Goal: Task Accomplishment & Management: Complete application form

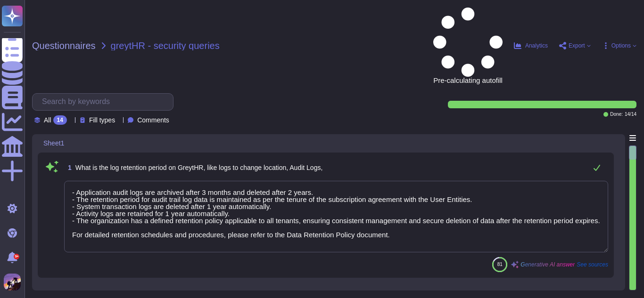
type textarea "- Application audit logs are archived after 3 months and deleted after 2 years.…"
type textarea "The retention period is defined as per the record types and guidelines in secti…"
type textarea "CA-31 On a monthly basis, the Facility Manager sends the list of personnel havi…"
type textarea "No, administrators do not have the functionality to delete logs or modify locat…"
type textarea "GreytHR database and storage are encrypted using AES 256-bit encryption."
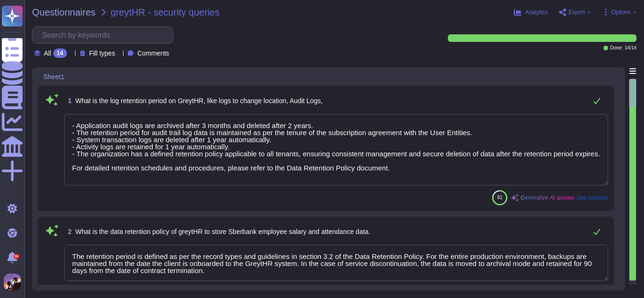
scroll to position [1, 0]
type textarea "We process standard personal information necessary for providing our services, …"
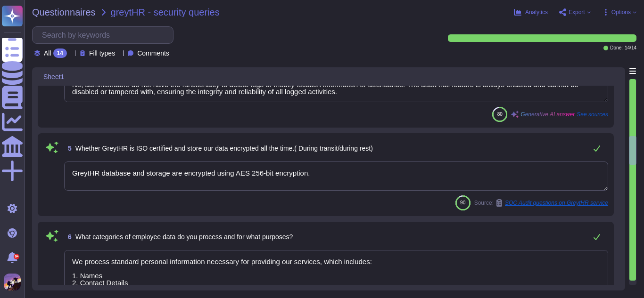
type textarea "Yes, we are committed to ensuring compliance with the Digital Personal Data Pro…"
type textarea "Access to employee and payroll data is granted to the following personnel: 1. A…"
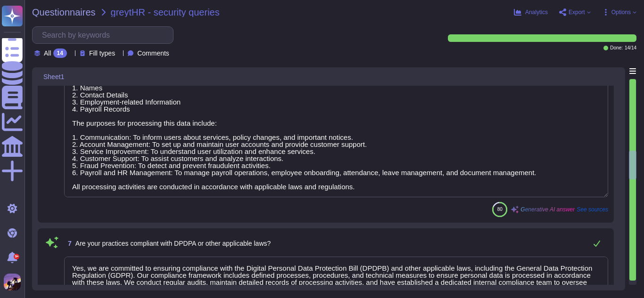
type textarea "Our data retention timelines and secure deletion processes are as follows: Data…"
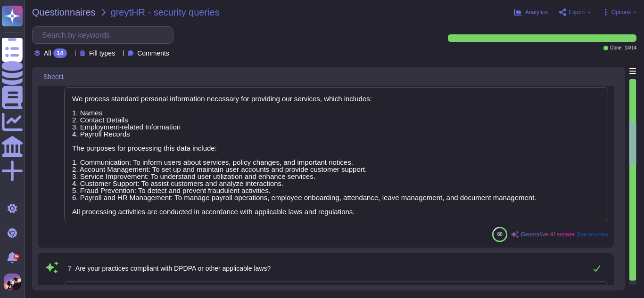
type textarea "The retention period is defined as per the record types and guidelines in secti…"
type textarea "CA-31 On a monthly basis, the Facility Manager sends the list of personnel havi…"
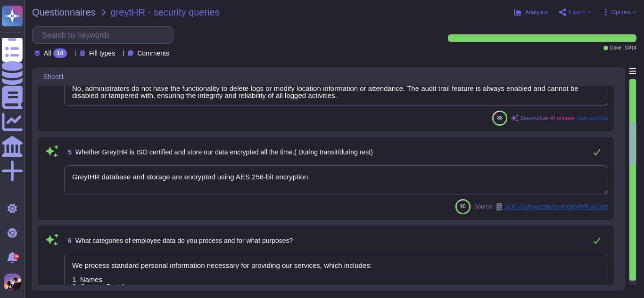
scroll to position [347, 0]
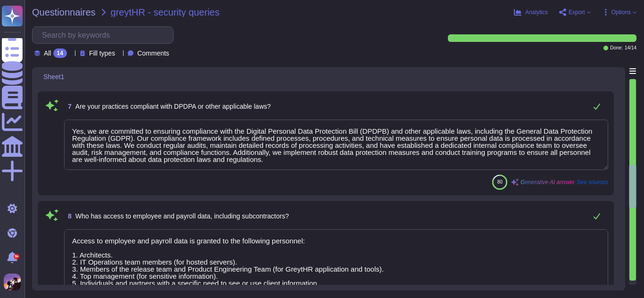
type textarea "Our data retention timelines and secure deletion processes are as follows: Data…"
type textarea "Yes, we use sub-processors and third-party service providers, including Amazon …"
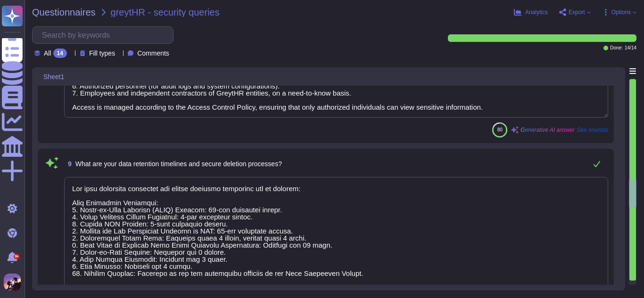
scroll to position [1, 0]
type textarea "We have established policies and processes to support clients in responding to …"
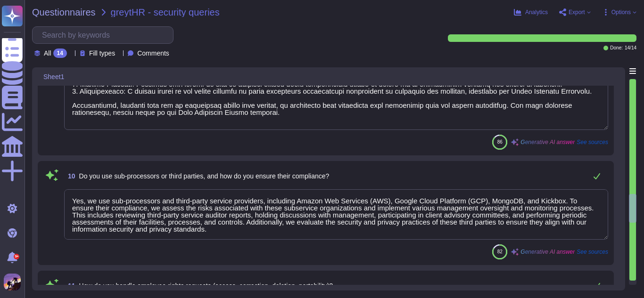
type textarea "In the event of a data breach, we have a formal notification process in place t…"
type textarea "No, we have not experienced any data breaches in the last three years."
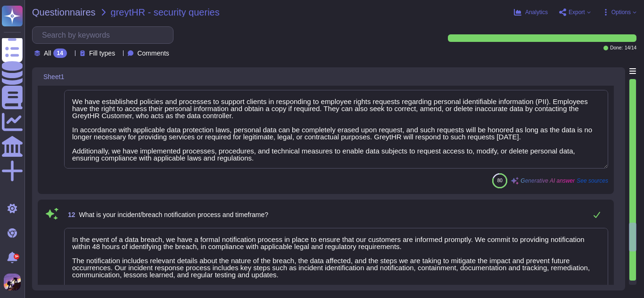
type textarea "Yes, our organization has appointed a qualified individual as the Data Protecti…"
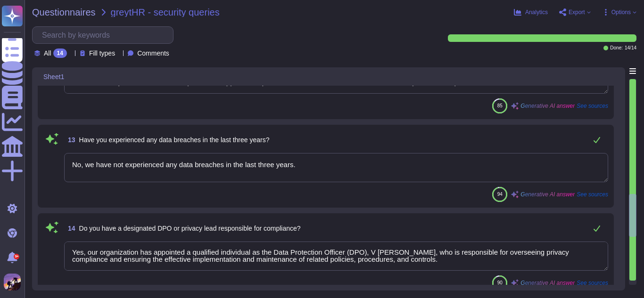
type textarea "Our data retention timelines and secure deletion processes are as follows: Data…"
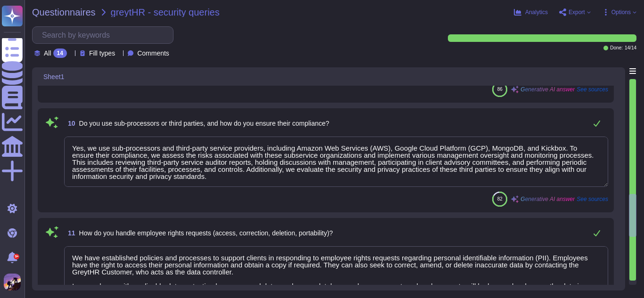
type textarea "Yes, we use sub-processors and third-party service providers, including Amazon …"
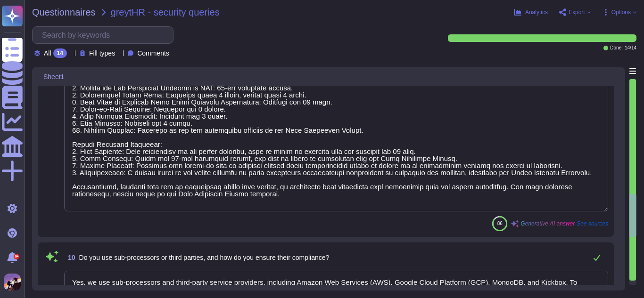
type textarea "Access to employee and payroll data is granted to the following personnel: 1. A…"
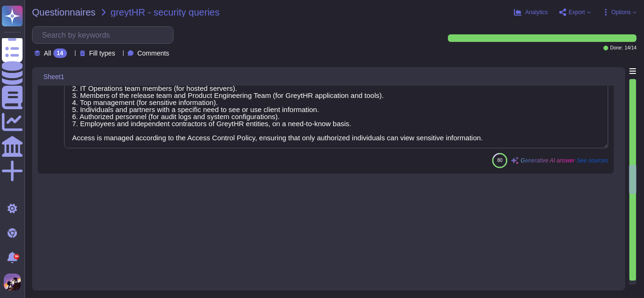
type textarea "The retention period is defined as per the record types and guidelines in secti…"
type textarea "CA-31 On a monthly basis, the Facility Manager sends the list of personnel havi…"
type textarea "No, administrators do not have the functionality to delete logs or modify locat…"
type textarea "GreytHR database and storage are encrypted using AES 256-bit encryption."
type textarea "We process standard personal information necessary for providing our services, …"
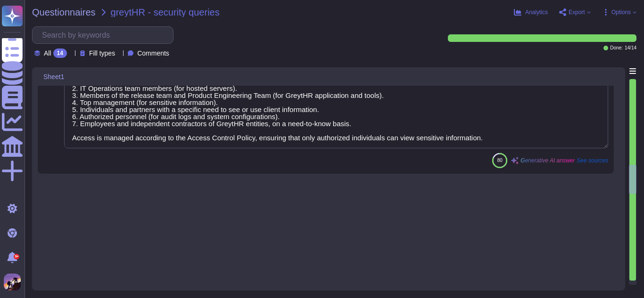
type textarea "Yes, we are committed to ensuring compliance with the Digital Personal Data Pro…"
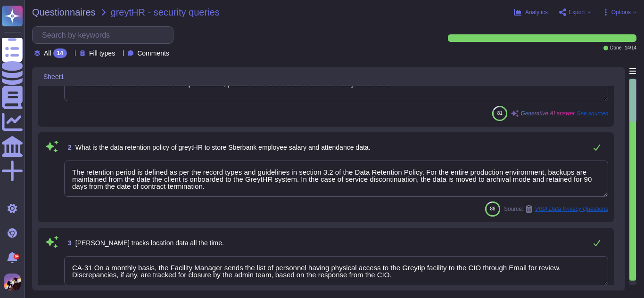
type textarea "- Application audit logs are archived after 3 months and deleted after 2 years.…"
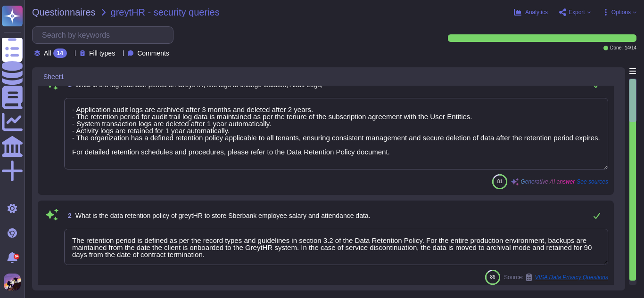
scroll to position [0, 0]
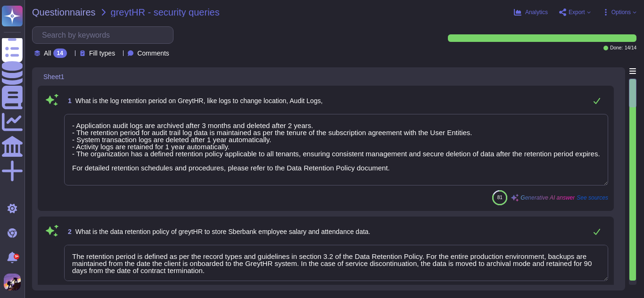
click at [570, 11] on span "Export" at bounding box center [576, 12] width 16 height 6
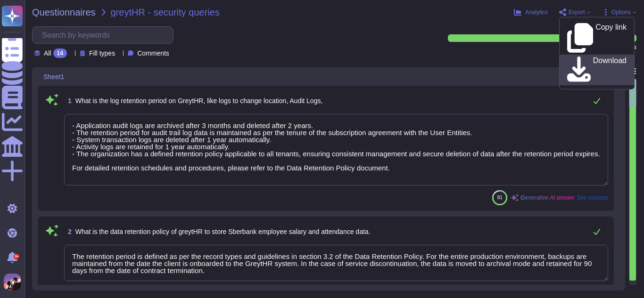
click at [593, 57] on p "Download" at bounding box center [609, 70] width 33 height 26
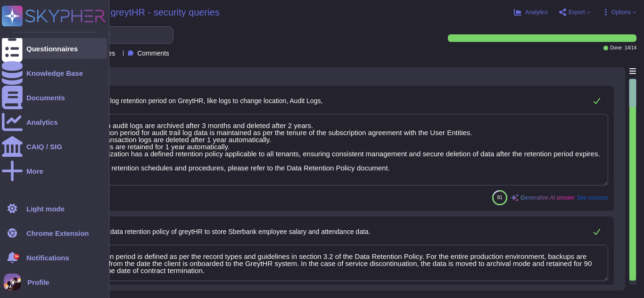
click at [18, 49] on div at bounding box center [12, 48] width 21 height 21
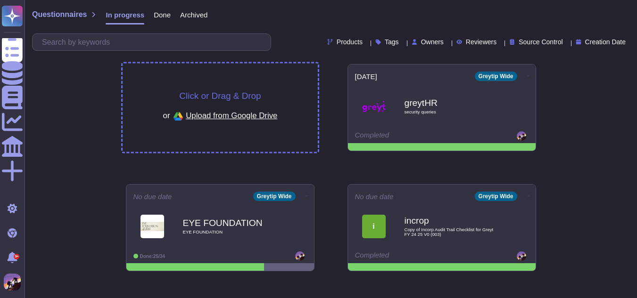
click at [173, 79] on div "Click or Drag & Drop or Upload from Google Drive" at bounding box center [220, 108] width 195 height 89
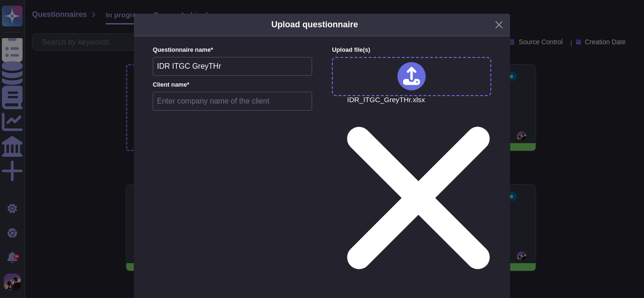
click at [225, 105] on input "text" at bounding box center [232, 101] width 159 height 19
type input "TRILLIUM"
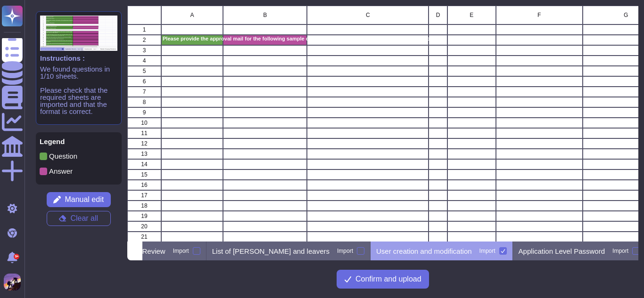
scroll to position [229, 504]
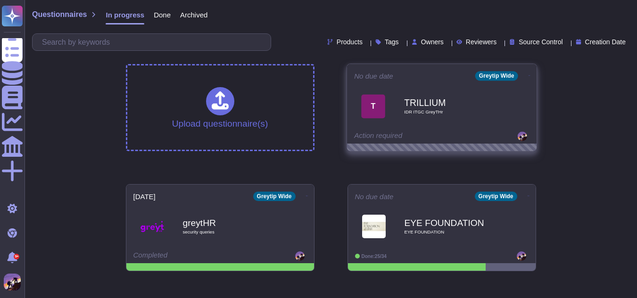
click at [396, 118] on span "T TRILLIUM IDR ITGC GreyTHr" at bounding box center [441, 106] width 175 height 38
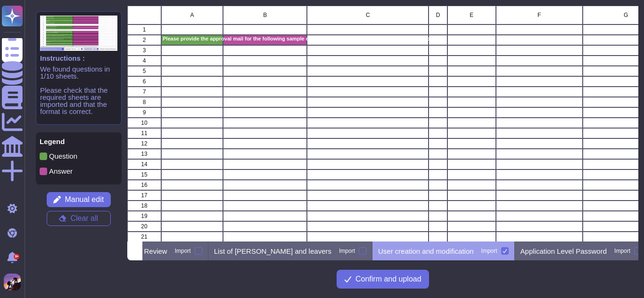
scroll to position [0, 373]
click at [131, 252] on icon at bounding box center [131, 252] width 0 height 0
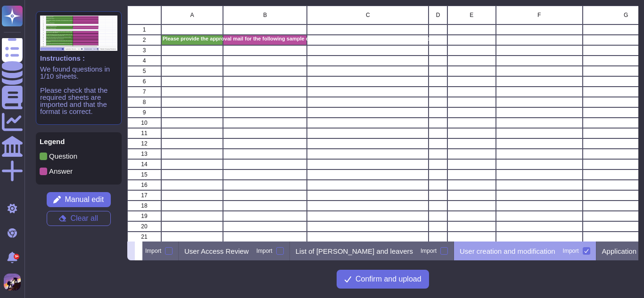
click at [131, 252] on icon at bounding box center [131, 252] width 0 height 0
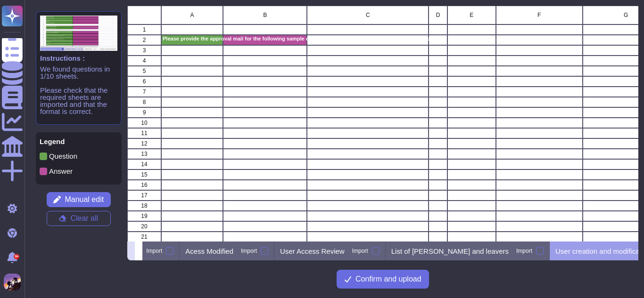
click at [131, 252] on icon at bounding box center [131, 252] width 0 height 0
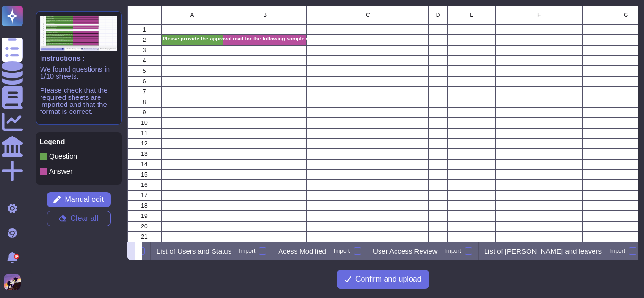
click at [131, 252] on icon at bounding box center [131, 252] width 0 height 0
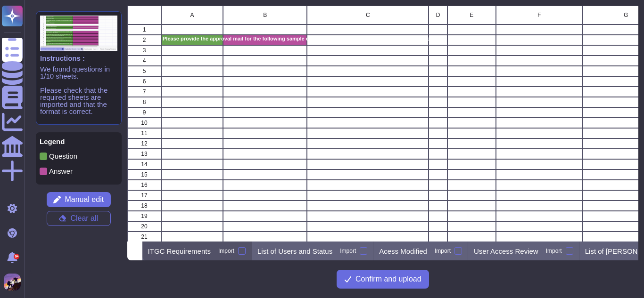
click at [211, 250] on p "ITGC Requirements" at bounding box center [179, 251] width 63 height 7
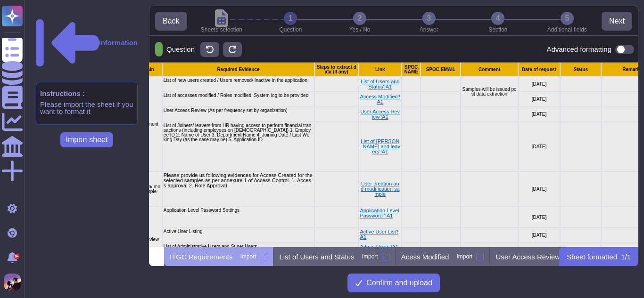
scroll to position [95, 81]
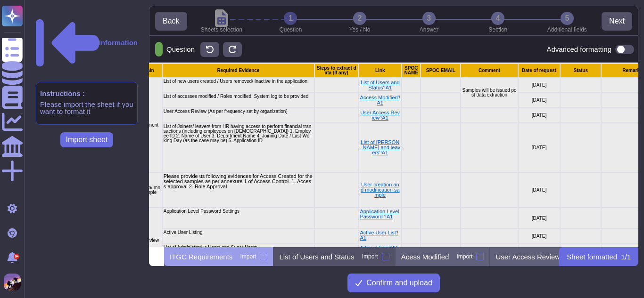
click at [348, 263] on div "List of Users and Status Import" at bounding box center [334, 256] width 122 height 19
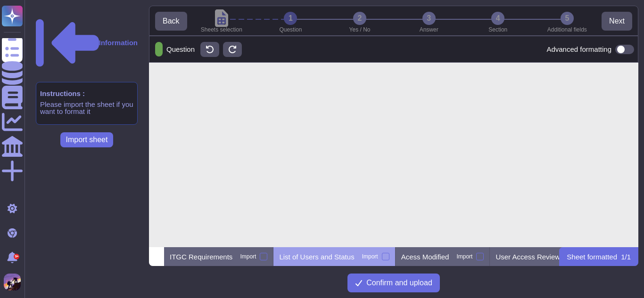
scroll to position [0, 0]
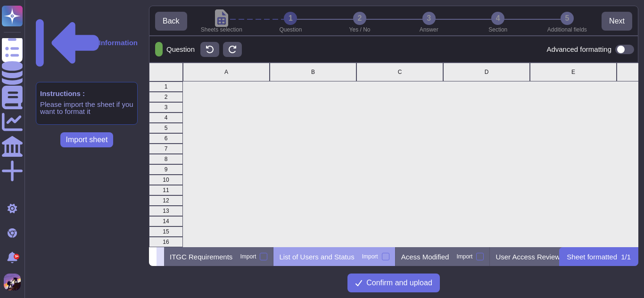
click at [160, 258] on icon at bounding box center [160, 258] width 0 height 0
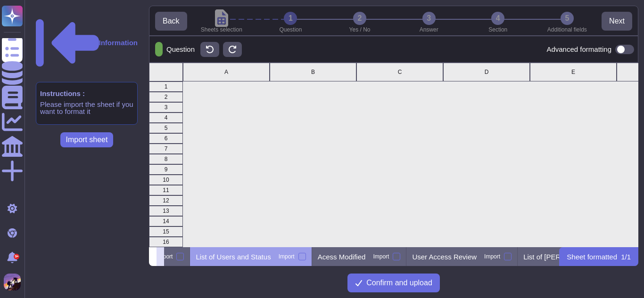
click at [160, 258] on icon at bounding box center [160, 258] width 0 height 0
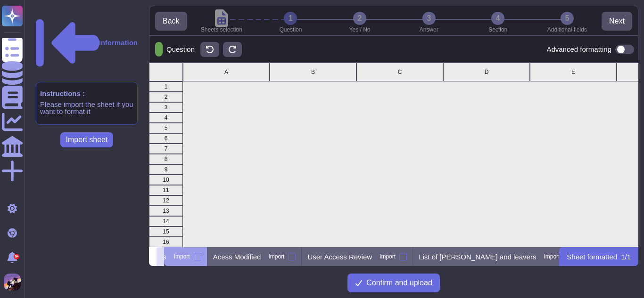
click at [160, 258] on icon at bounding box center [160, 258] width 0 height 0
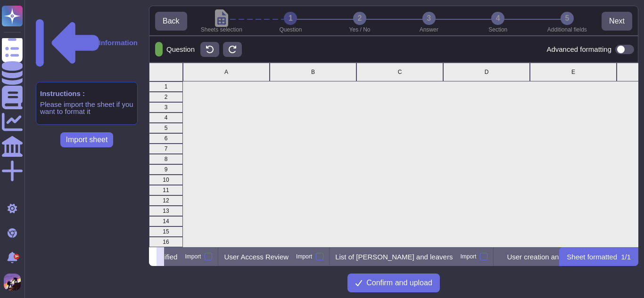
click at [160, 258] on icon at bounding box center [160, 258] width 0 height 0
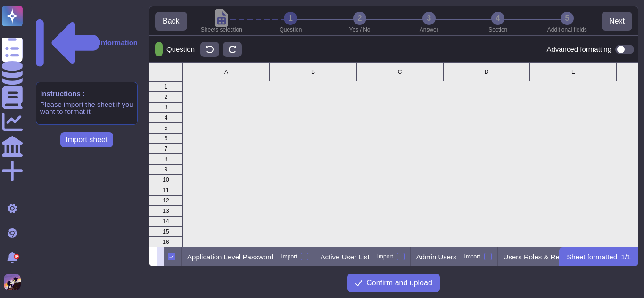
click at [160, 258] on icon at bounding box center [160, 258] width 0 height 0
click at [153, 258] on icon at bounding box center [153, 258] width 0 height 0
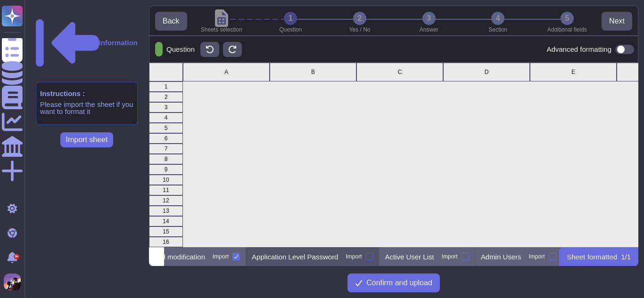
click at [365, 255] on div at bounding box center [369, 257] width 8 height 8
click at [0, 0] on input "Import" at bounding box center [0, 0] width 0 height 0
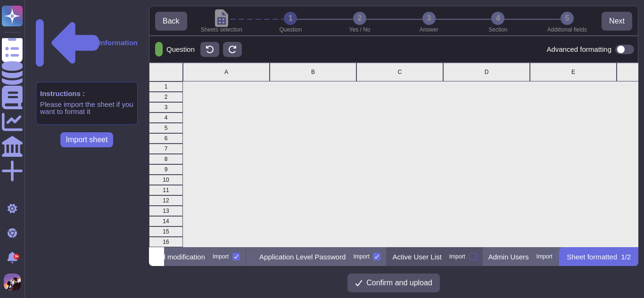
click at [471, 255] on div at bounding box center [473, 257] width 8 height 8
click at [0, 0] on input "Import" at bounding box center [0, 0] width 0 height 0
click at [160, 258] on icon at bounding box center [160, 258] width 0 height 0
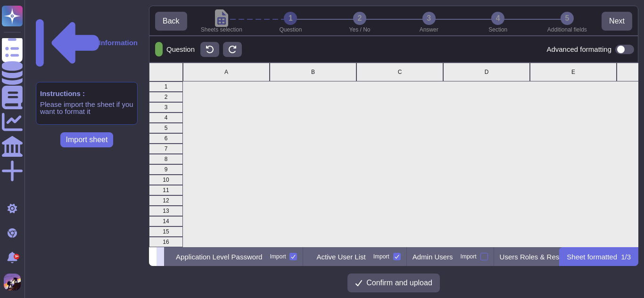
click at [160, 258] on icon at bounding box center [160, 258] width 0 height 0
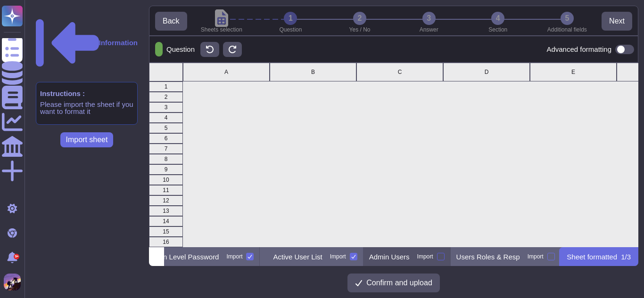
click at [443, 255] on div at bounding box center [441, 257] width 8 height 8
click at [0, 0] on input "Import" at bounding box center [0, 0] width 0 height 0
click at [164, 252] on button at bounding box center [160, 256] width 8 height 19
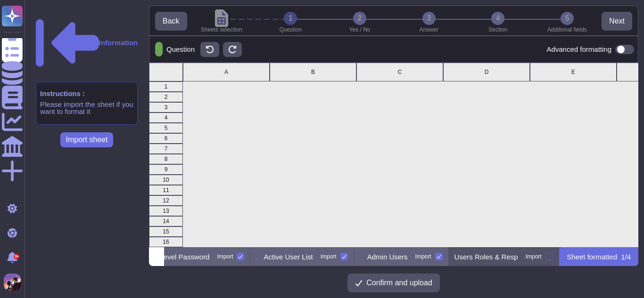
click at [548, 254] on label "Import" at bounding box center [539, 257] width 27 height 8
click at [0, 0] on input "Import" at bounding box center [0, 0] width 0 height 0
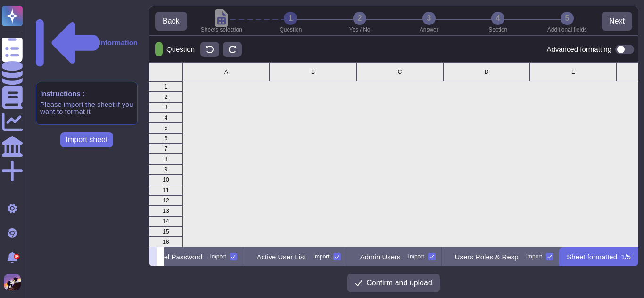
click at [153, 258] on icon at bounding box center [153, 258] width 0 height 0
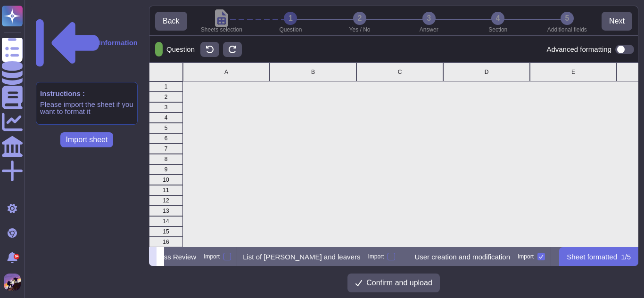
click at [153, 258] on icon at bounding box center [153, 258] width 0 height 0
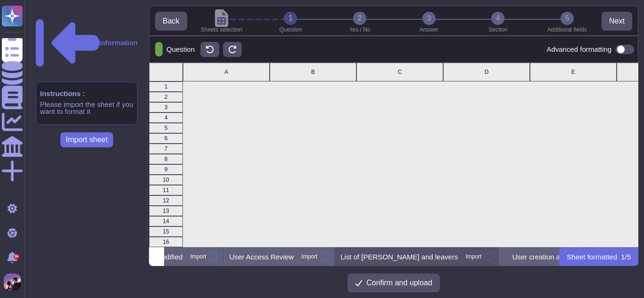
click at [485, 255] on div at bounding box center [489, 257] width 8 height 8
click at [0, 0] on input "Import" at bounding box center [0, 0] width 0 height 0
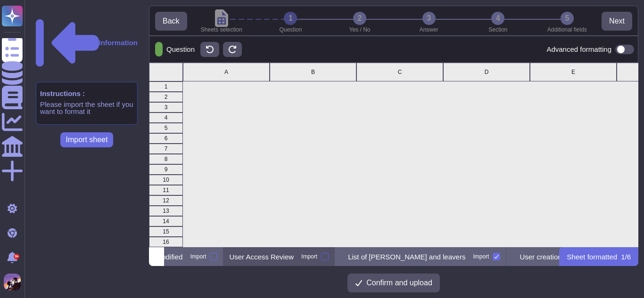
click at [329, 255] on div at bounding box center [325, 257] width 8 height 8
click at [0, 0] on input "Import" at bounding box center [0, 0] width 0 height 0
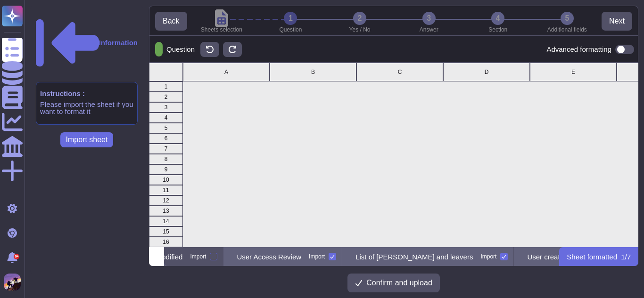
click at [217, 255] on div at bounding box center [214, 257] width 8 height 8
click at [0, 0] on input "Import" at bounding box center [0, 0] width 0 height 0
click at [153, 258] on icon at bounding box center [153, 258] width 0 height 0
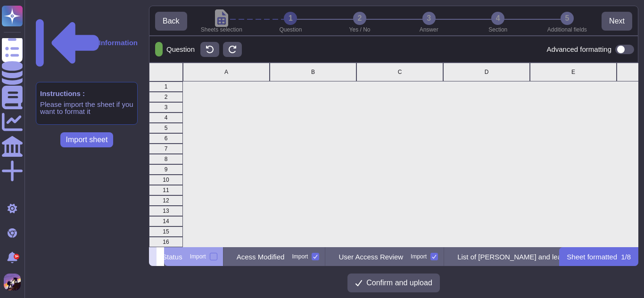
click at [153, 258] on icon at bounding box center [153, 258] width 0 height 0
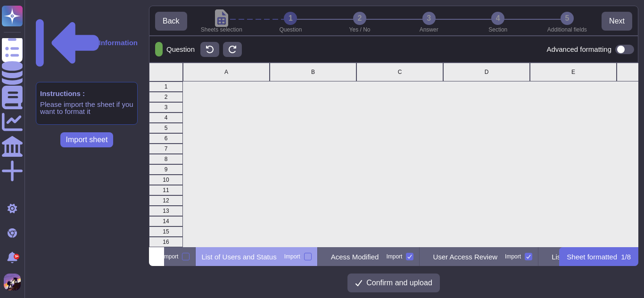
click at [312, 256] on div at bounding box center [308, 257] width 8 height 8
click at [0, 0] on input "Import" at bounding box center [0, 0] width 0 height 0
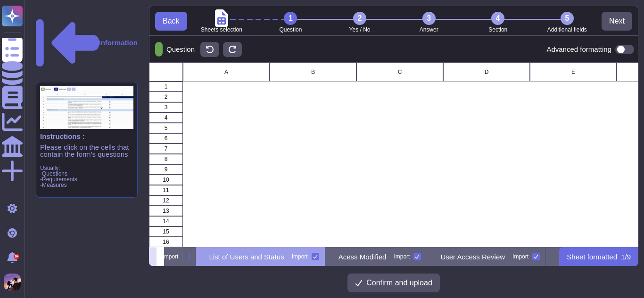
click at [153, 258] on icon at bounding box center [153, 258] width 0 height 0
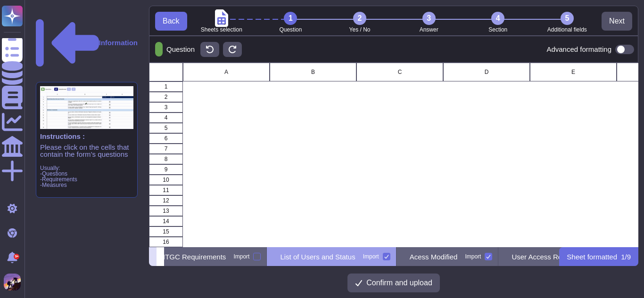
scroll to position [0, 0]
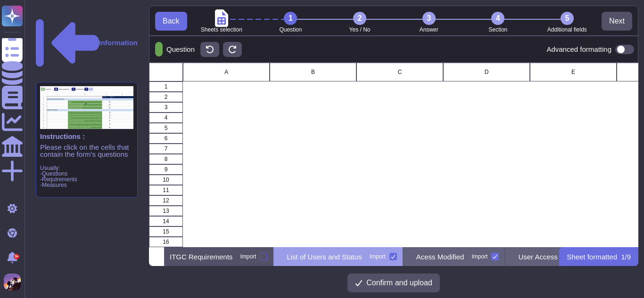
click at [267, 255] on div at bounding box center [264, 257] width 8 height 8
click at [0, 0] on input "Import" at bounding box center [0, 0] width 0 height 0
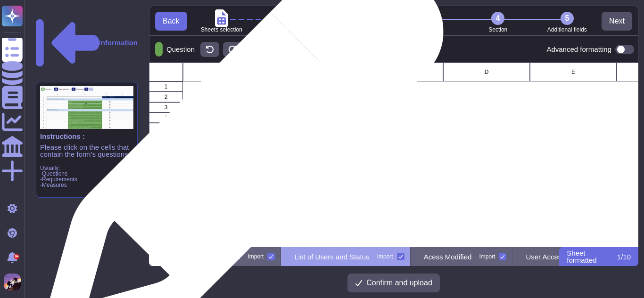
click at [239, 152] on div "grid" at bounding box center [226, 149] width 87 height 10
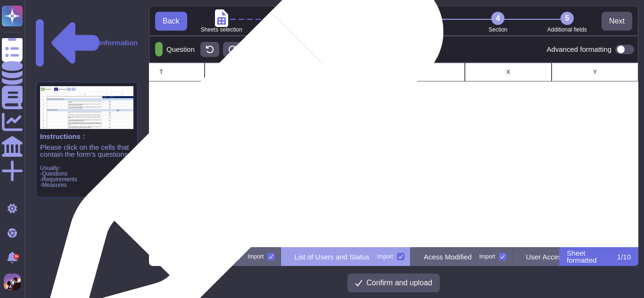
scroll to position [0, 1720]
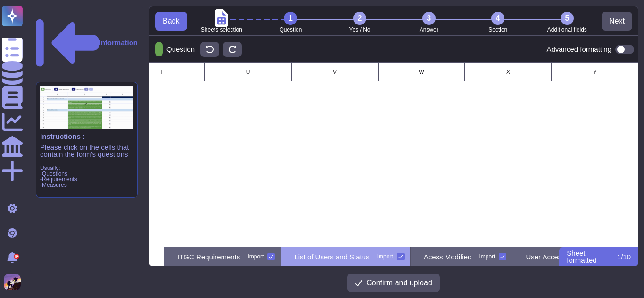
click at [626, 47] on span at bounding box center [624, 49] width 19 height 9
click at [611, 49] on input "checkbox" at bounding box center [611, 49] width 0 height 0
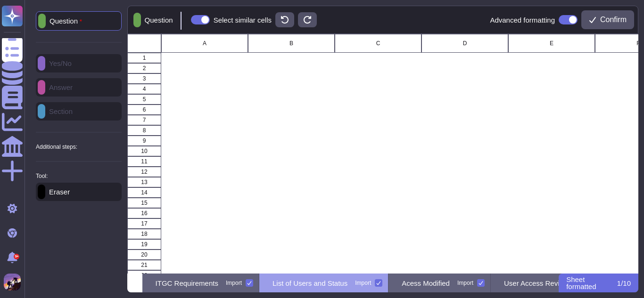
scroll to position [233, 504]
click at [211, 281] on p "ITGC Requirements" at bounding box center [187, 283] width 63 height 7
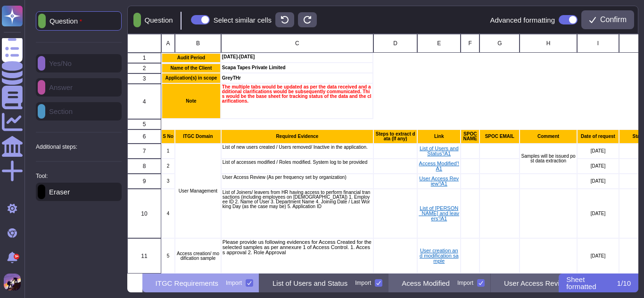
click at [328, 287] on p "List of Users and Status" at bounding box center [309, 283] width 75 height 7
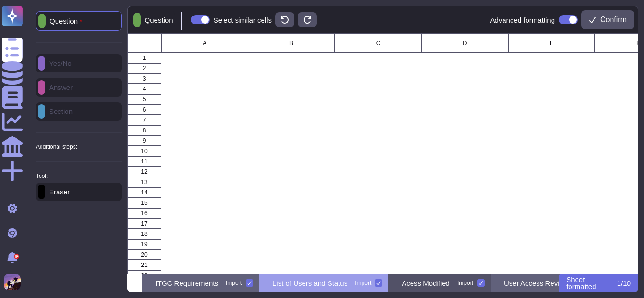
click at [459, 289] on div "Acess Modified Import" at bounding box center [439, 283] width 102 height 19
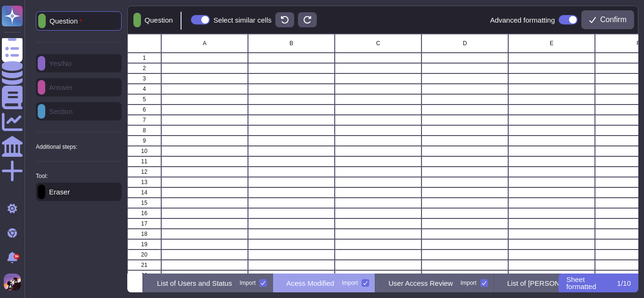
scroll to position [0, 117]
click at [451, 287] on p "User Access Review" at bounding box center [419, 283] width 65 height 7
click at [477, 287] on p "List of [PERSON_NAME] and leavers" at bounding box center [445, 283] width 117 height 7
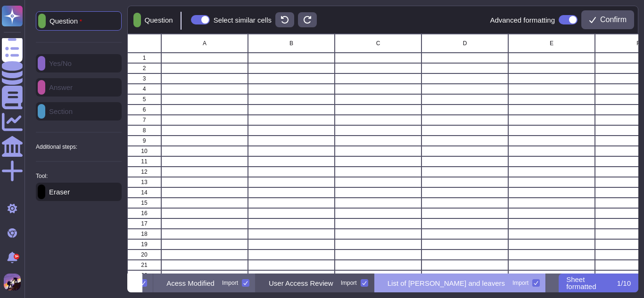
scroll to position [0, 369]
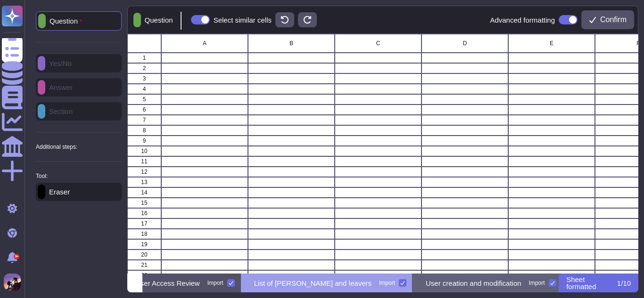
click at [477, 287] on p "User creation and modification" at bounding box center [474, 283] width 96 height 7
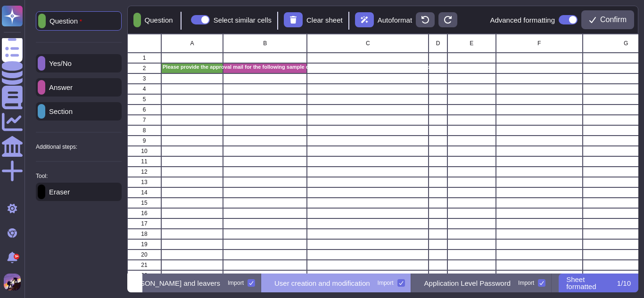
scroll to position [0, 520]
click at [477, 287] on p "Application Level Password" at bounding box center [467, 283] width 86 height 7
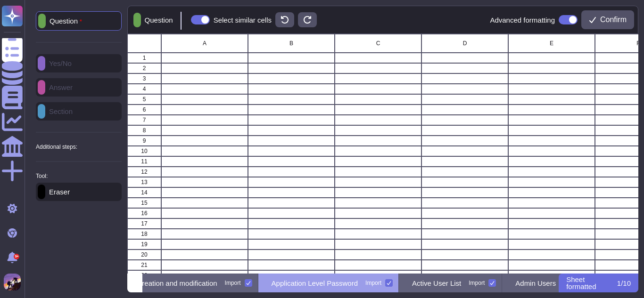
scroll to position [0, 675]
click at [459, 287] on p "Active User List" at bounding box center [434, 283] width 49 height 7
click at [424, 287] on p "Admin Users" at bounding box center [404, 283] width 41 height 7
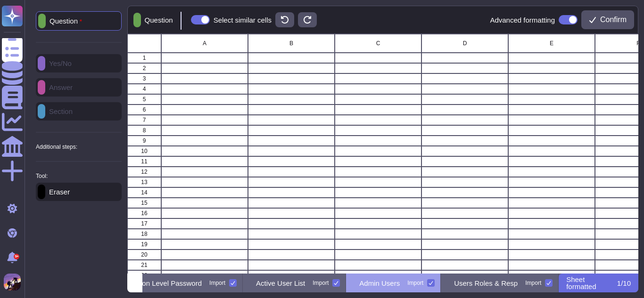
scroll to position [0, 889]
click at [477, 287] on p "Users Roles & Resp" at bounding box center [486, 283] width 64 height 7
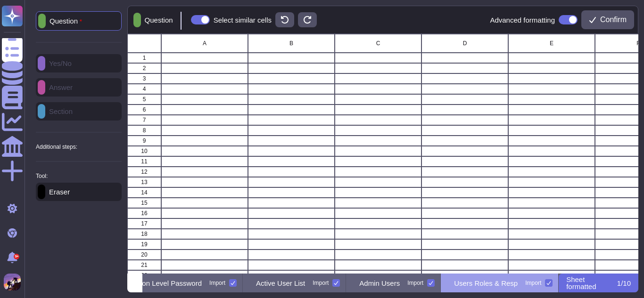
click at [477, 287] on p "Users Roles & Resp" at bounding box center [486, 283] width 64 height 7
click at [84, 194] on div "Eraser" at bounding box center [79, 192] width 86 height 18
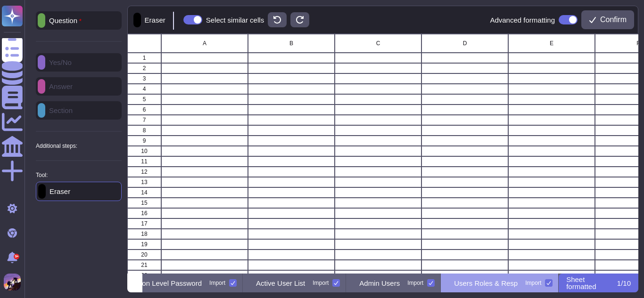
click at [84, 194] on div "Eraser" at bounding box center [79, 191] width 86 height 19
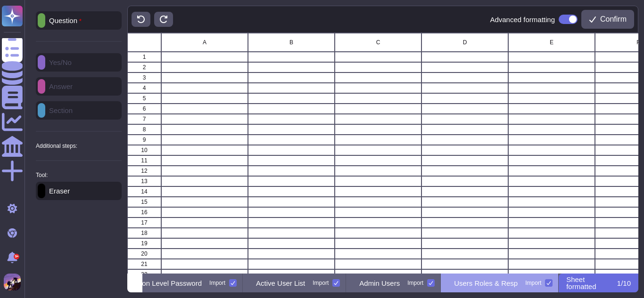
scroll to position [234, 504]
click at [320, 283] on label "Import" at bounding box center [326, 284] width 27 height 8
click at [0, 0] on input "Import" at bounding box center [0, 0] width 0 height 0
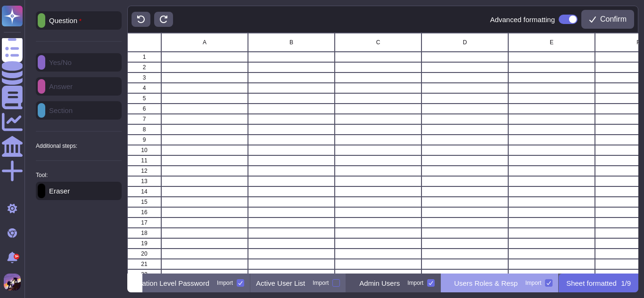
click at [428, 283] on icon at bounding box center [430, 283] width 5 height 5
click at [0, 0] on input "Import" at bounding box center [0, 0] width 0 height 0
click at [551, 281] on icon at bounding box center [548, 283] width 5 height 5
click at [0, 0] on input "Import" at bounding box center [0, 0] width 0 height 0
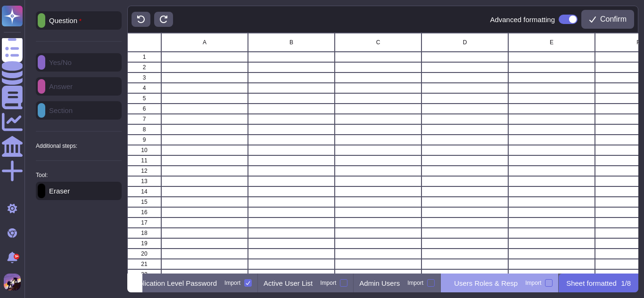
scroll to position [0, 840]
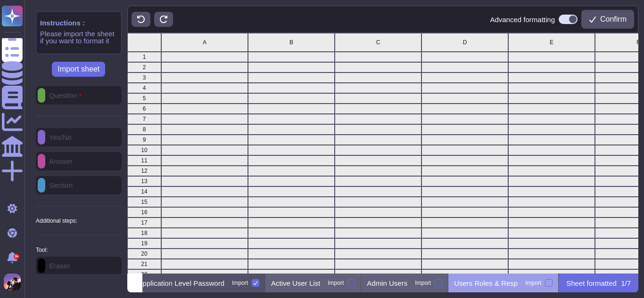
click at [258, 283] on icon at bounding box center [255, 283] width 5 height 5
click at [0, 0] on input "Import" at bounding box center [0, 0] width 0 height 0
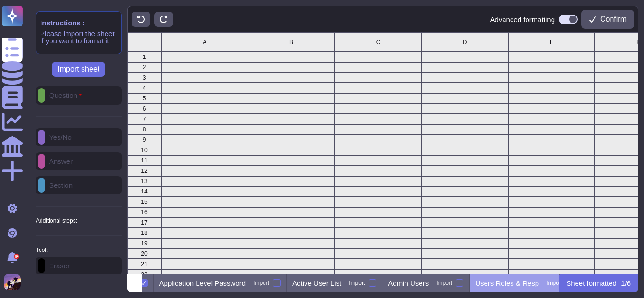
scroll to position [0, 790]
click at [131, 284] on icon at bounding box center [131, 284] width 0 height 0
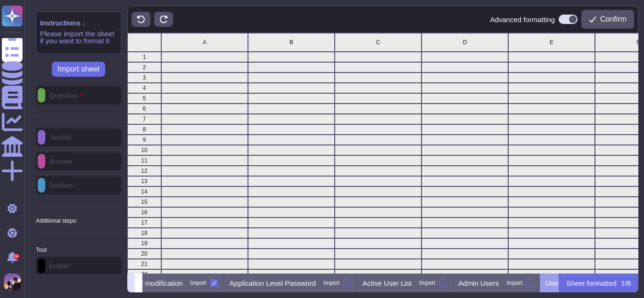
click at [131, 284] on icon at bounding box center [131, 284] width 0 height 0
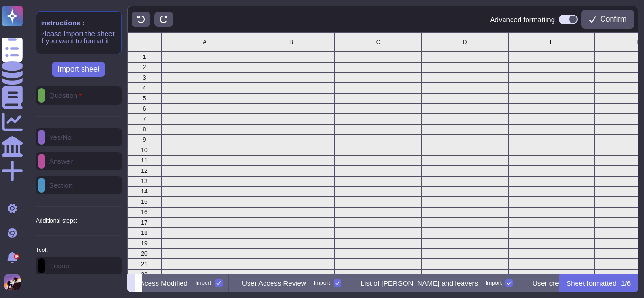
click at [131, 284] on icon at bounding box center [131, 284] width 0 height 0
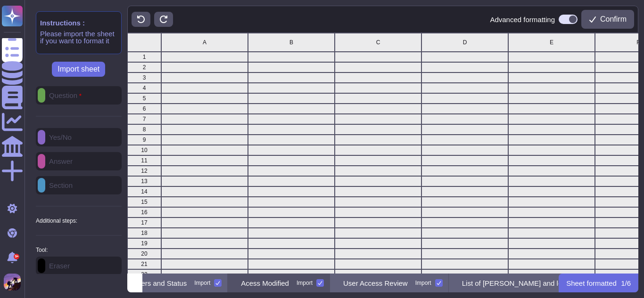
click at [322, 281] on icon at bounding box center [320, 283] width 5 height 5
click at [0, 0] on input "Import" at bounding box center [0, 0] width 0 height 0
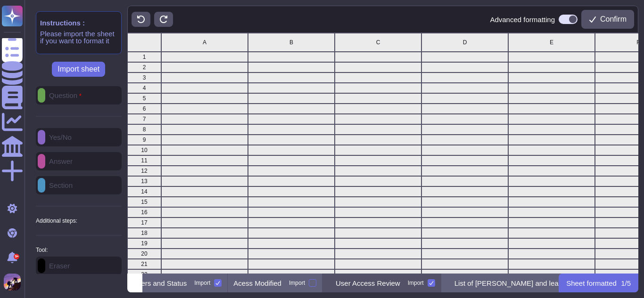
click at [434, 284] on icon at bounding box center [431, 283] width 5 height 5
click at [0, 0] on input "Import" at bounding box center [0, 0] width 0 height 0
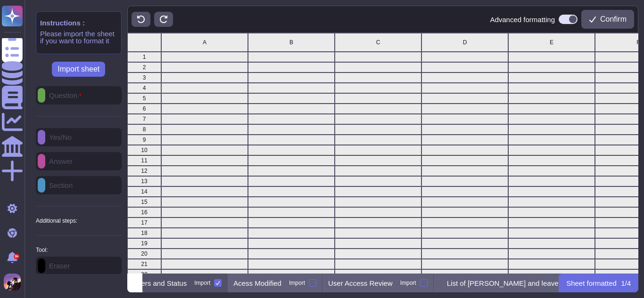
click at [220, 281] on icon at bounding box center [217, 283] width 5 height 5
click at [0, 0] on input "Import" at bounding box center [0, 0] width 0 height 0
click at [142, 288] on button at bounding box center [139, 283] width 8 height 19
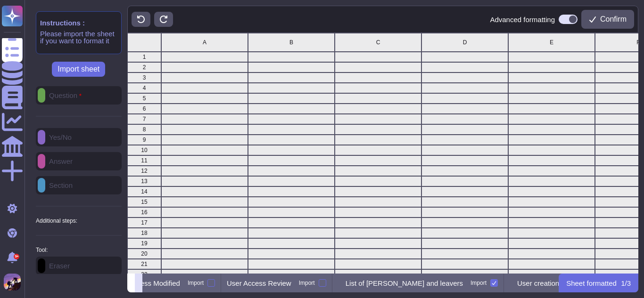
scroll to position [0, 255]
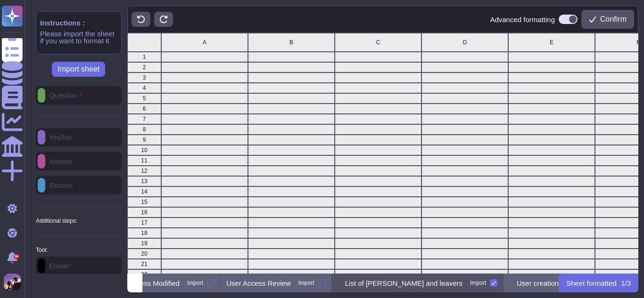
click at [491, 285] on icon at bounding box center [493, 283] width 5 height 5
click at [0, 0] on input "Import" at bounding box center [0, 0] width 0 height 0
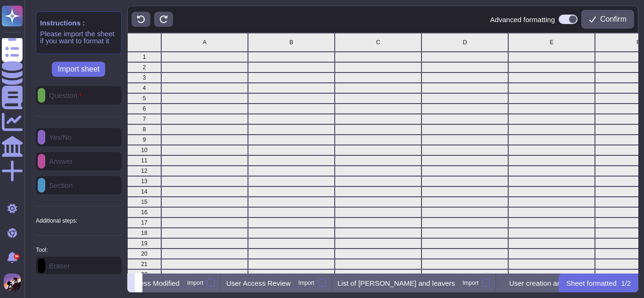
click at [131, 284] on icon at bounding box center [131, 284] width 0 height 0
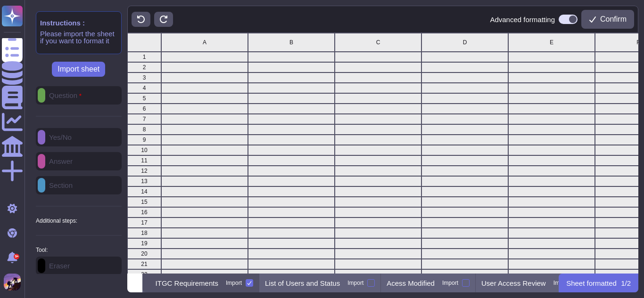
click at [218, 285] on p "ITGC Requirements" at bounding box center [187, 283] width 63 height 7
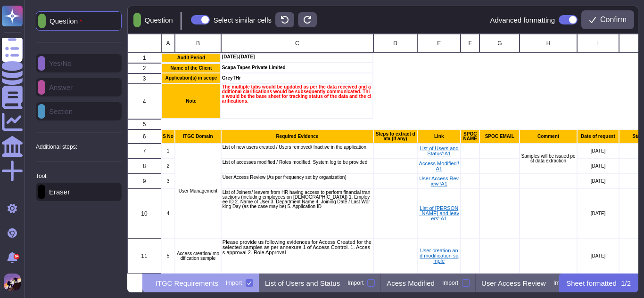
scroll to position [233, 504]
click at [218, 285] on p "ITGC Requirements" at bounding box center [187, 283] width 63 height 7
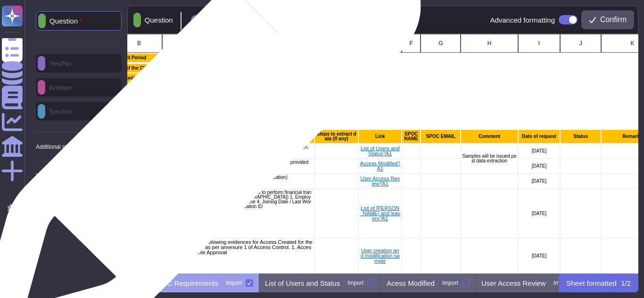
scroll to position [0, 0]
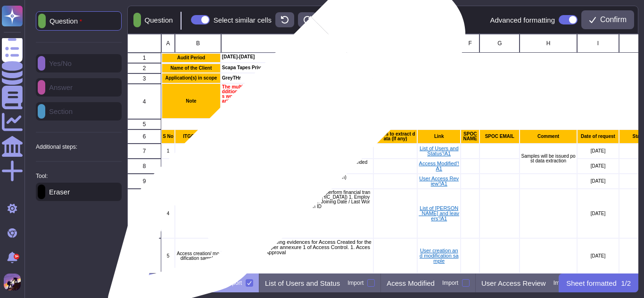
click at [283, 142] on div "Required Evidence" at bounding box center [297, 137] width 152 height 14
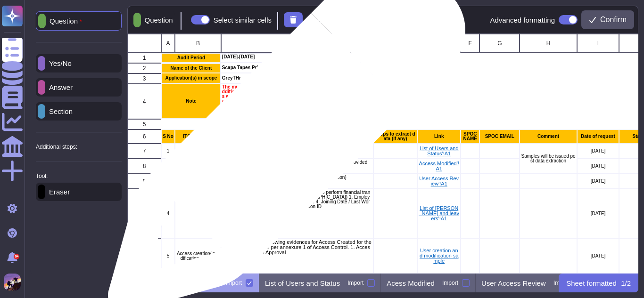
click at [283, 139] on p "Required Evidence" at bounding box center [296, 136] width 149 height 5
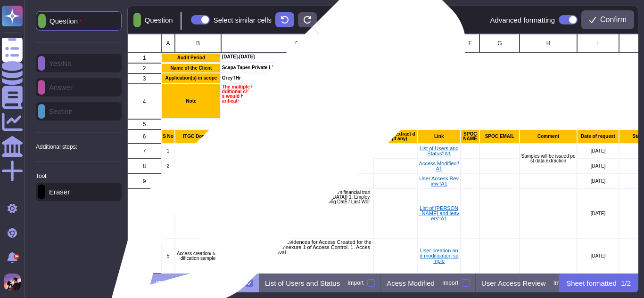
click at [284, 152] on div "List of new users created / Users removed/ Inactive in the application." at bounding box center [297, 151] width 152 height 15
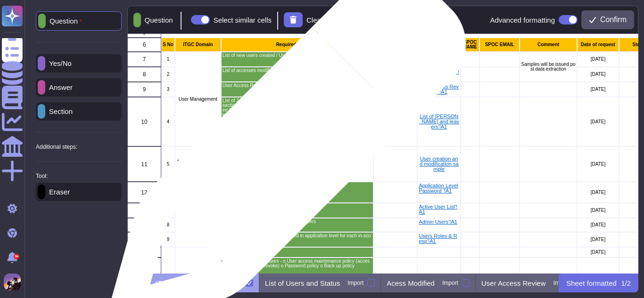
scroll to position [93, 0]
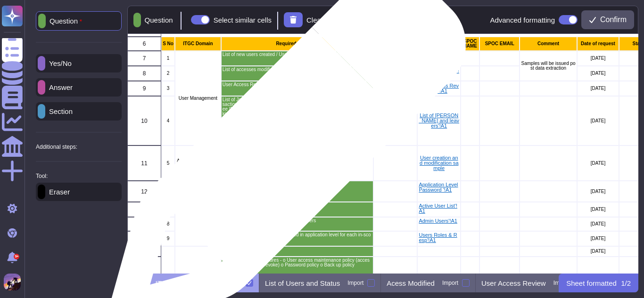
click at [284, 152] on p "Please provide us following evidences for Access Created for the selected sampl…" at bounding box center [296, 155] width 149 height 16
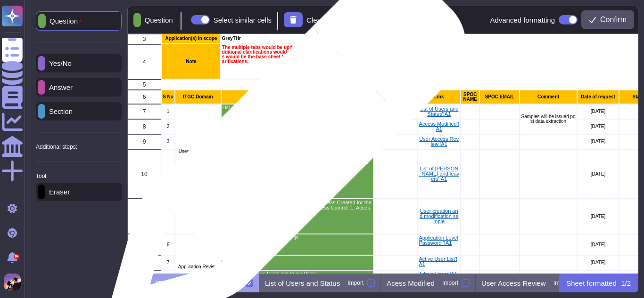
scroll to position [0, 0]
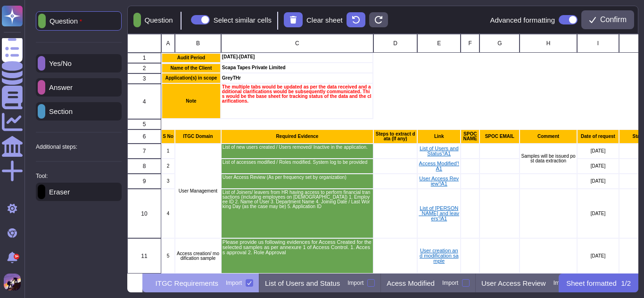
click at [69, 111] on p "Section" at bounding box center [58, 111] width 27 height 7
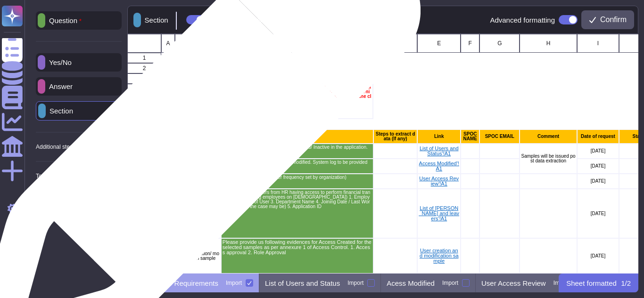
click at [193, 144] on div "User Management" at bounding box center [198, 191] width 46 height 95
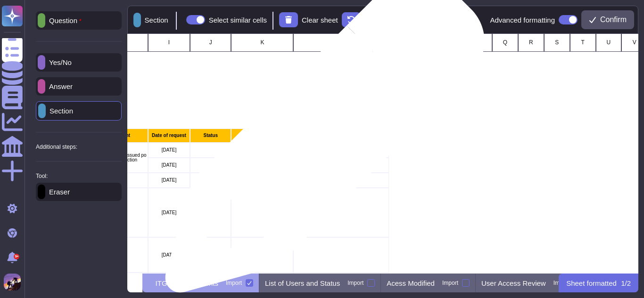
scroll to position [0, 429]
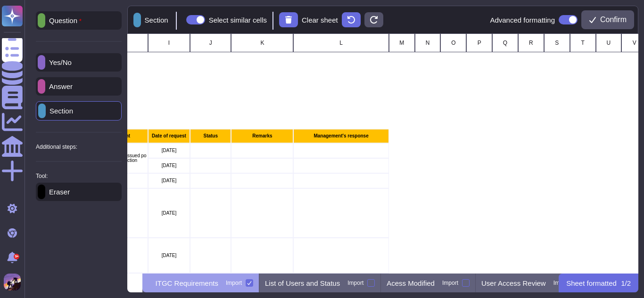
click at [86, 90] on div "Answer" at bounding box center [79, 86] width 86 height 18
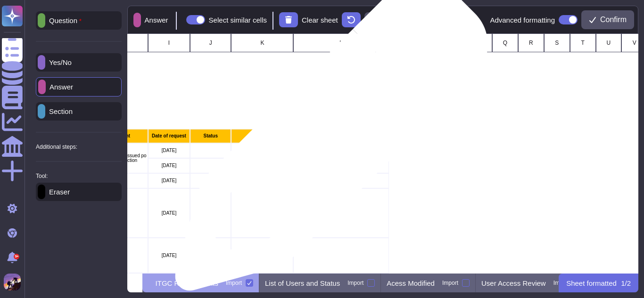
click at [328, 140] on div "Management's response" at bounding box center [340, 136] width 95 height 14
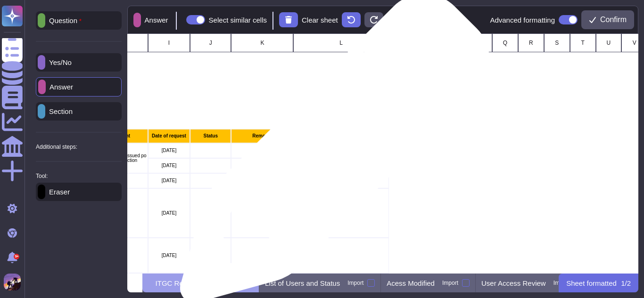
click at [331, 153] on div "grid" at bounding box center [340, 150] width 95 height 15
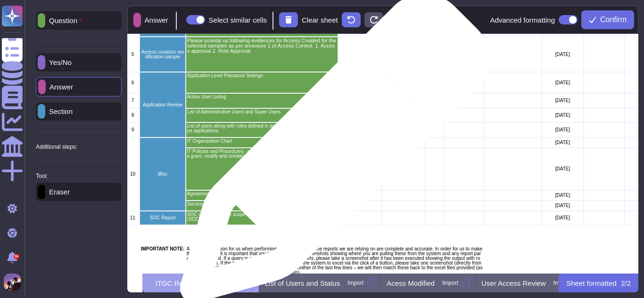
scroll to position [202, 0]
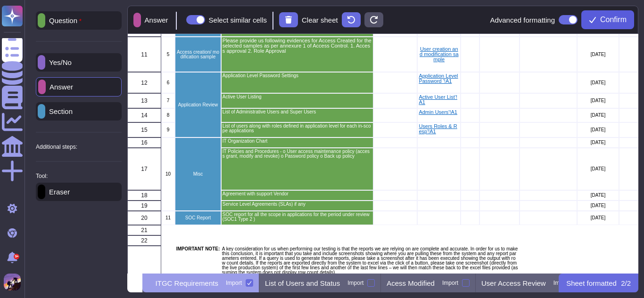
click at [604, 19] on span "Confirm" at bounding box center [613, 20] width 26 height 8
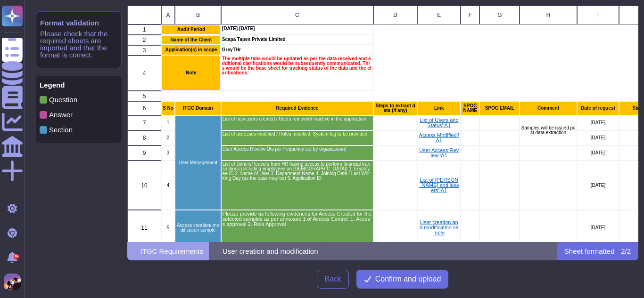
scroll to position [230, 504]
click at [431, 276] on span "Confirm and upload" at bounding box center [408, 280] width 66 height 8
